Goal: Register for event/course

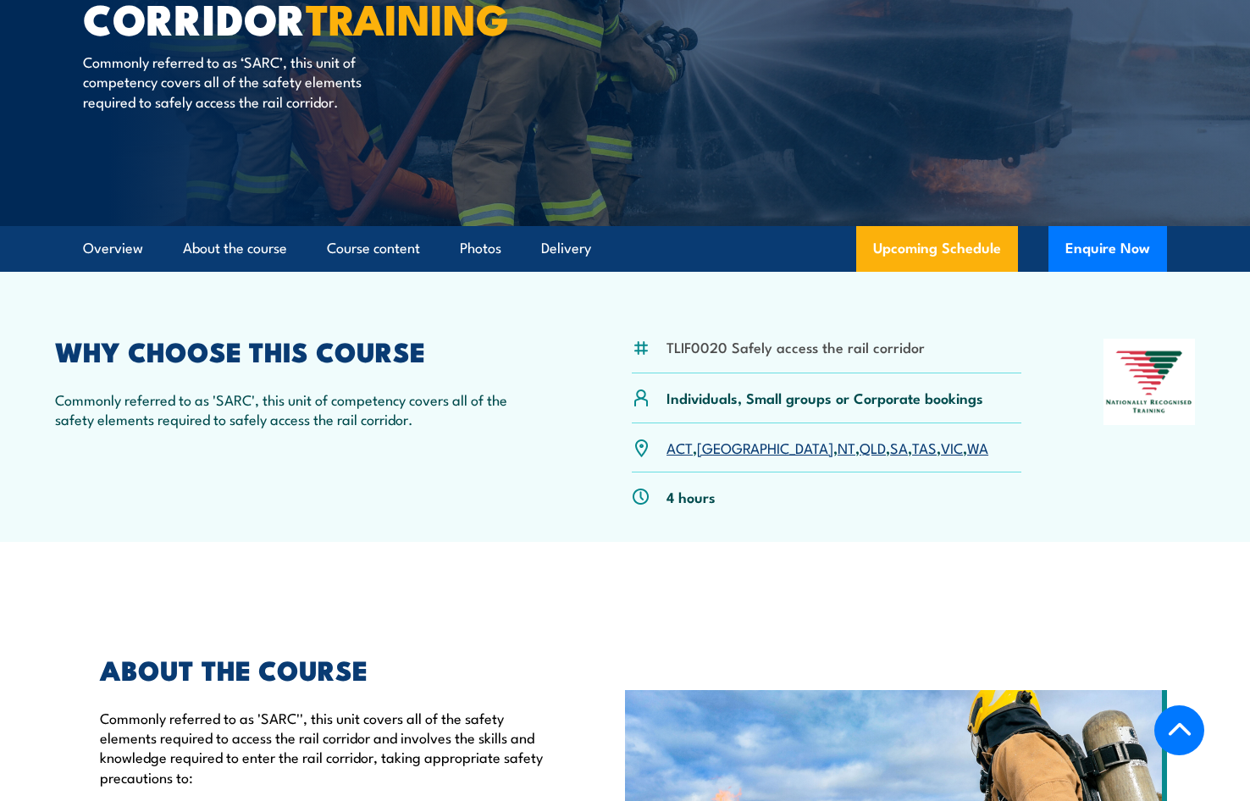
scroll to position [269, 0]
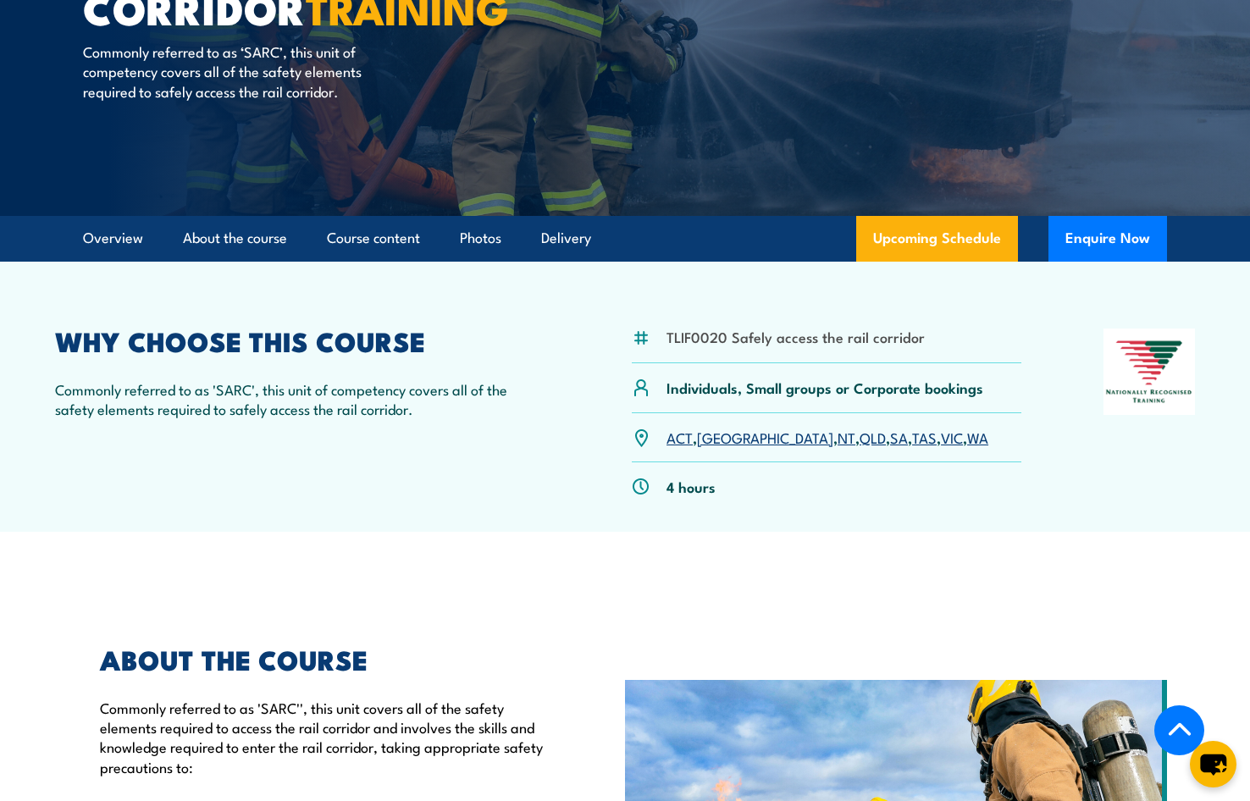
click at [860, 435] on link "QLD" at bounding box center [873, 437] width 26 height 20
